Goal: Navigation & Orientation: Find specific page/section

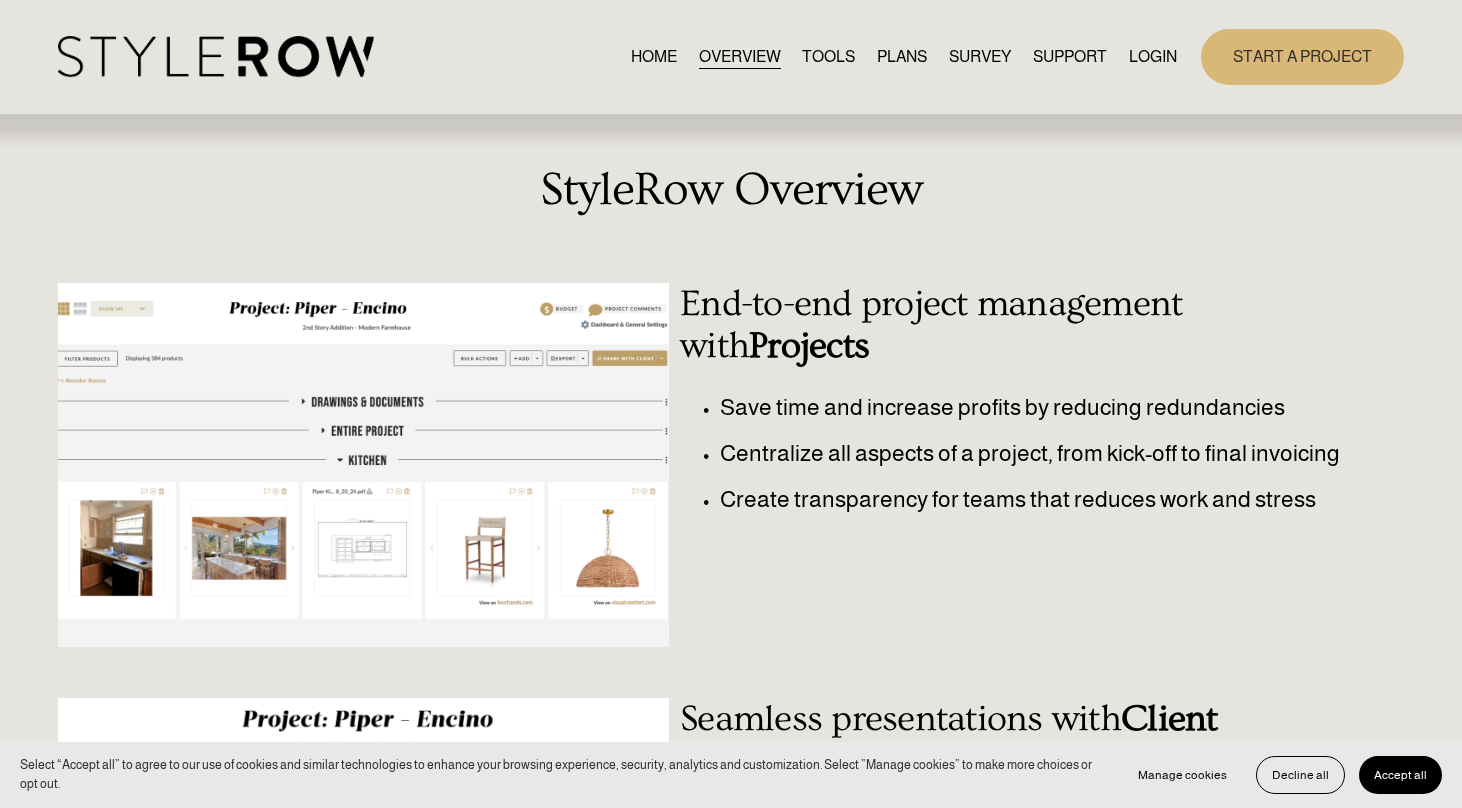
click at [835, 60] on link "TOOLS" at bounding box center [828, 56] width 53 height 27
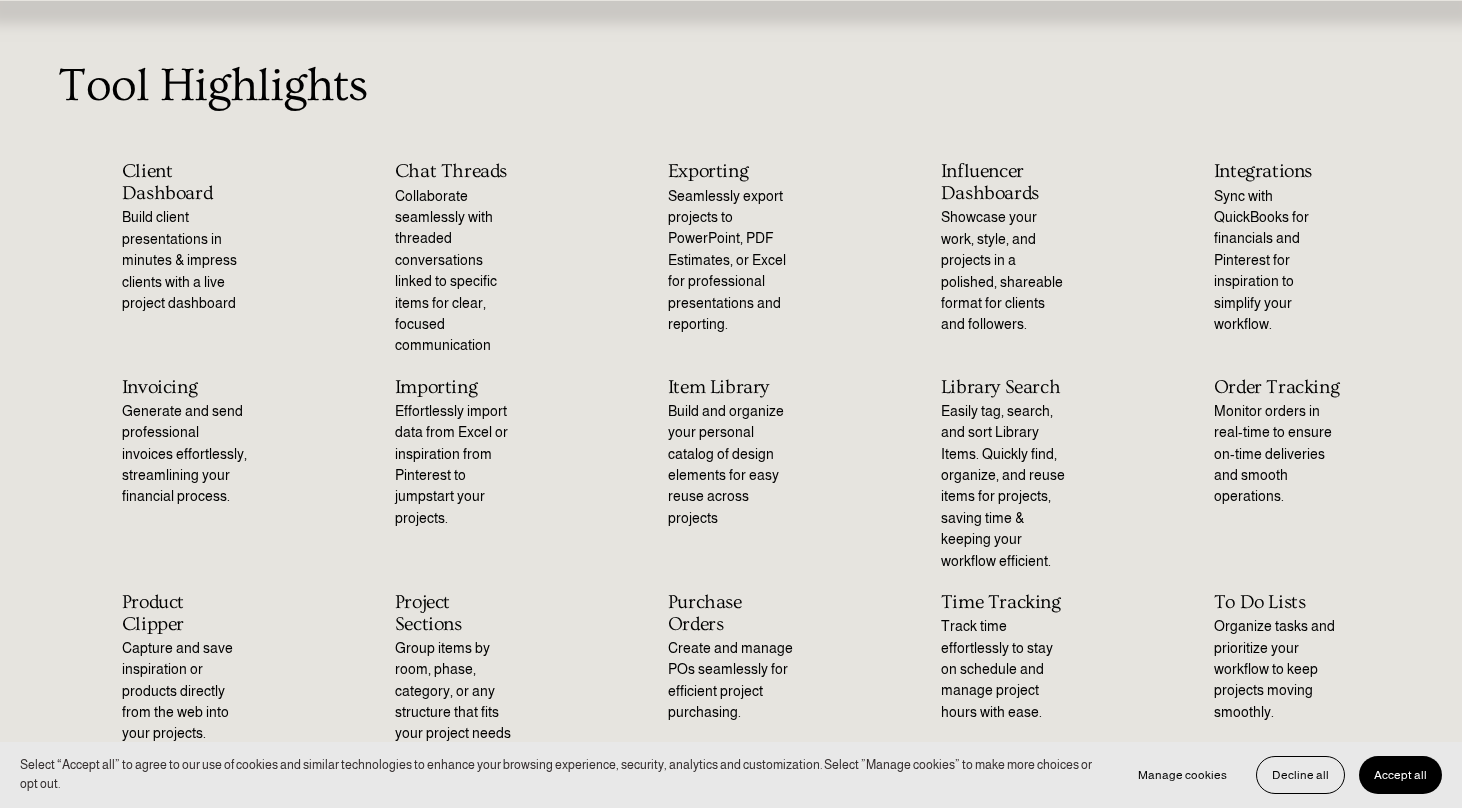
scroll to position [122, 0]
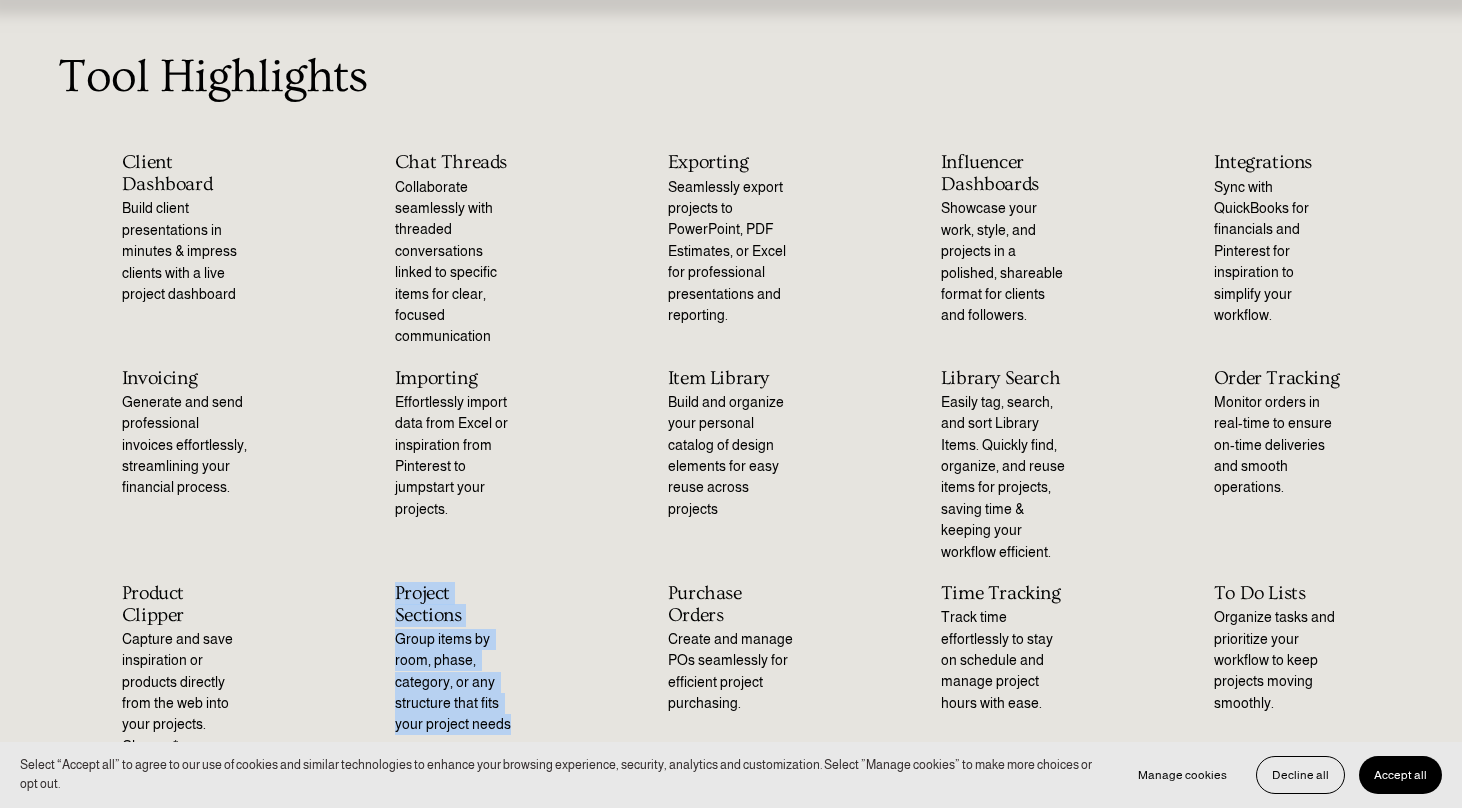
drag, startPoint x: 386, startPoint y: 543, endPoint x: 559, endPoint y: 723, distance: 249.6
click at [559, 723] on ul "Client Dashboard Build client presentations in minutes & impress clients with a…" at bounding box center [731, 454] width 1462 height 605
click at [219, 583] on h2 "Product Clipper" at bounding box center [185, 604] width 127 height 43
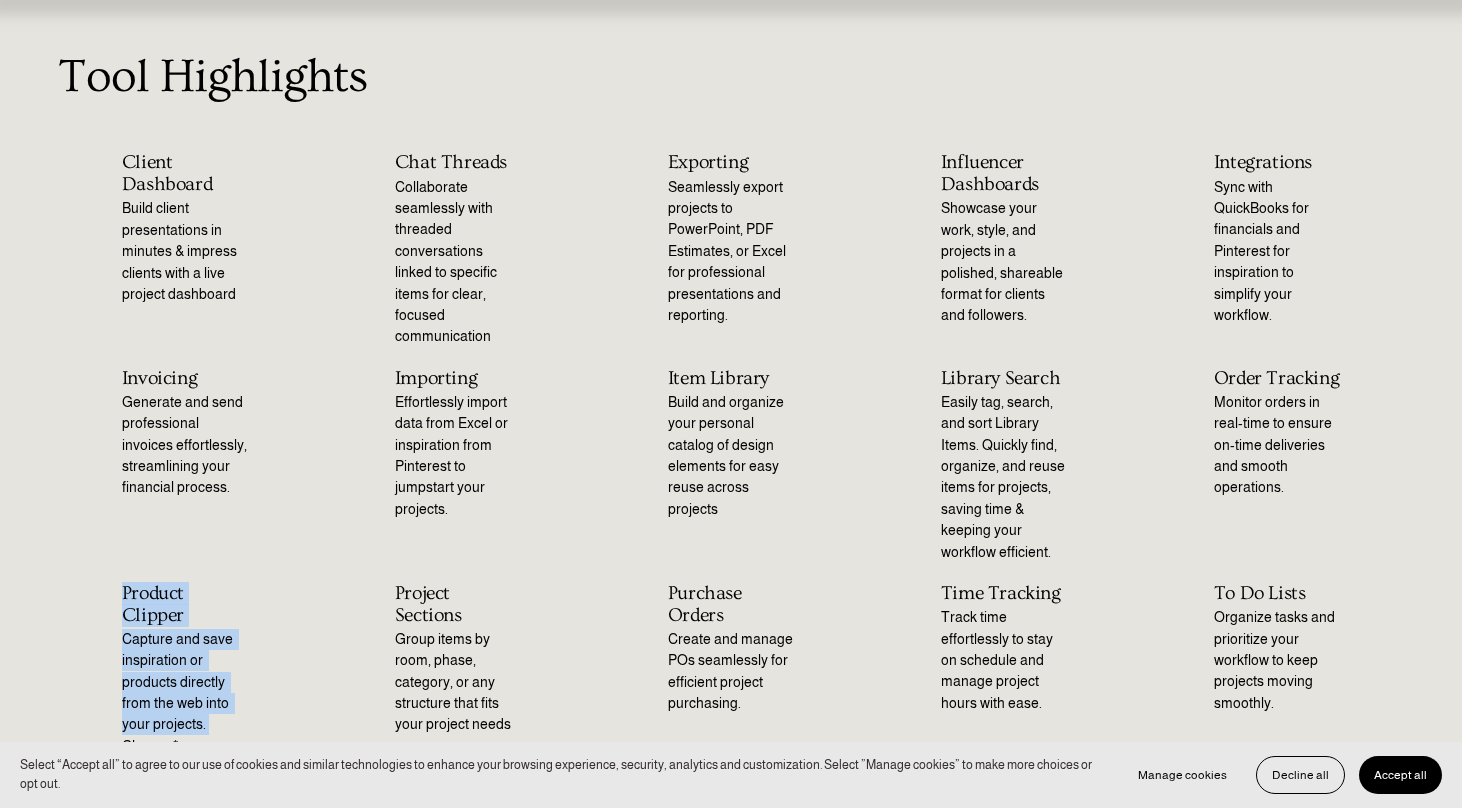
drag, startPoint x: 122, startPoint y: 532, endPoint x: 211, endPoint y: 712, distance: 200.7
click at [210, 712] on ul "Client Dashboard Build client presentations in minutes & impress clients with a…" at bounding box center [731, 454] width 1462 height 605
